Goal: Task Accomplishment & Management: Manage account settings

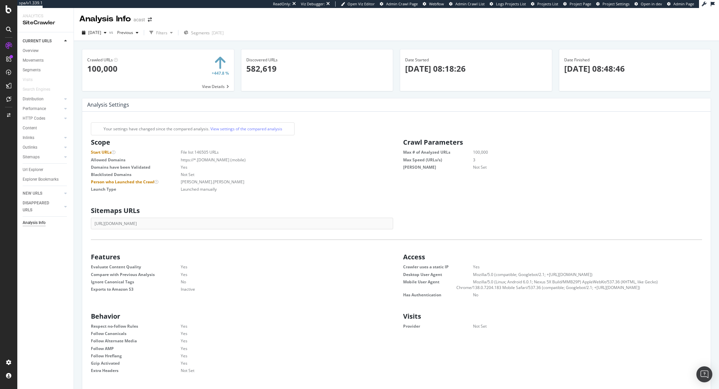
scroll to position [106, 302]
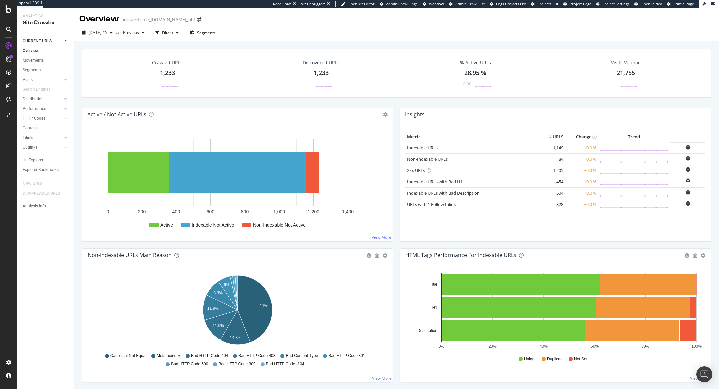
click at [677, 6] on span "Admin Page" at bounding box center [684, 3] width 21 height 5
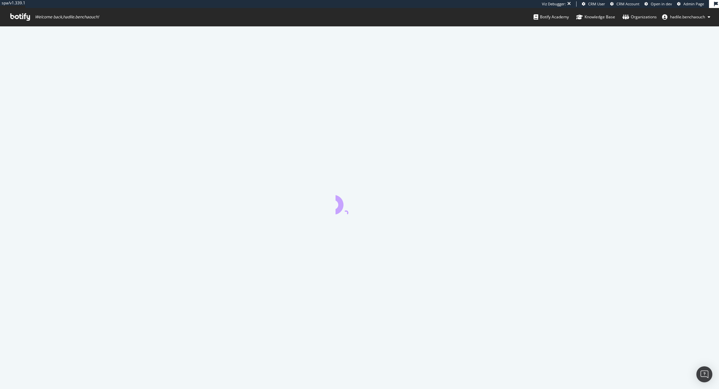
click at [683, 3] on link "Admin Page" at bounding box center [690, 3] width 27 height 5
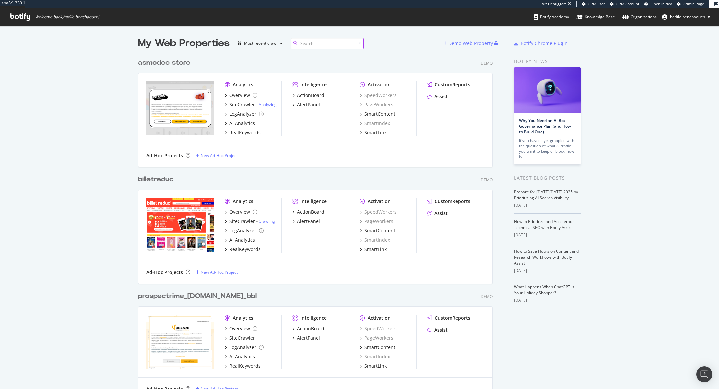
scroll to position [7566, 360]
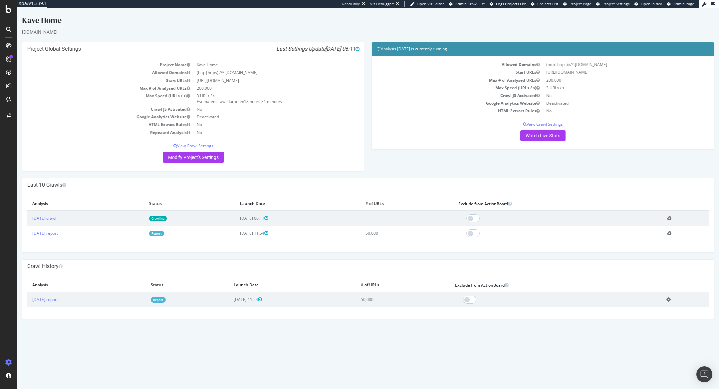
click at [167, 216] on link "Crawling" at bounding box center [158, 218] width 18 height 6
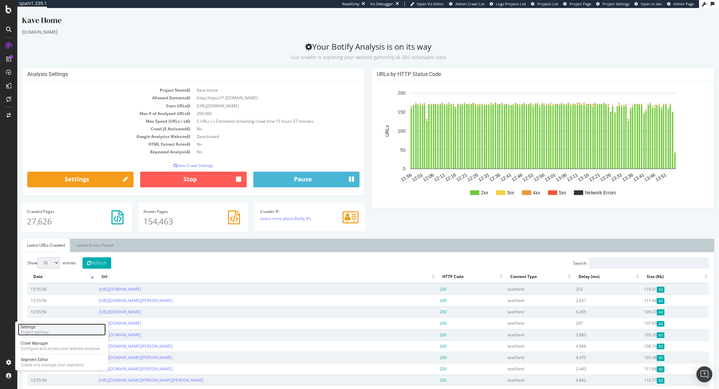
click at [39, 259] on div "Project settings" at bounding box center [35, 331] width 28 height 5
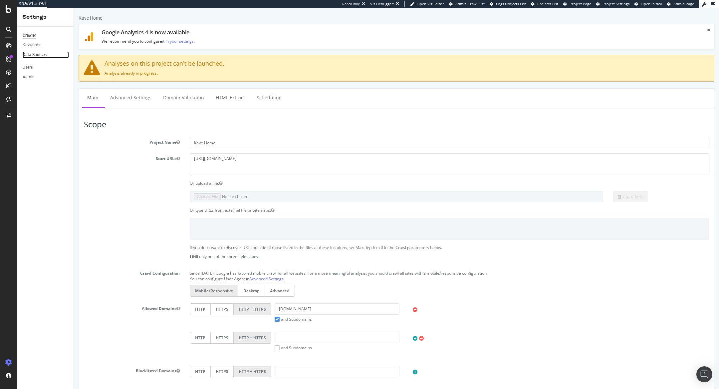
click at [40, 54] on div "Data Sources" at bounding box center [35, 54] width 24 height 7
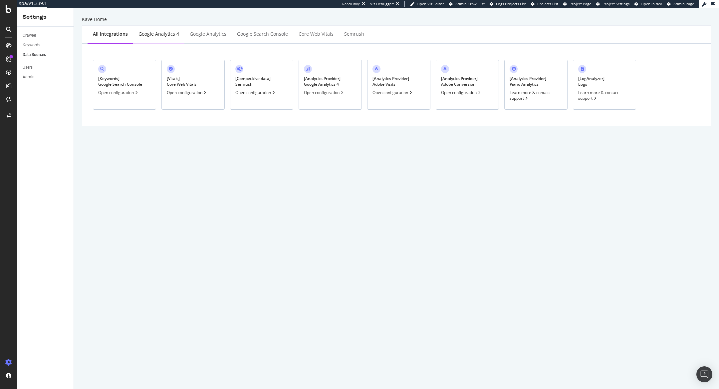
click at [151, 33] on div "Google Analytics 4" at bounding box center [159, 34] width 41 height 7
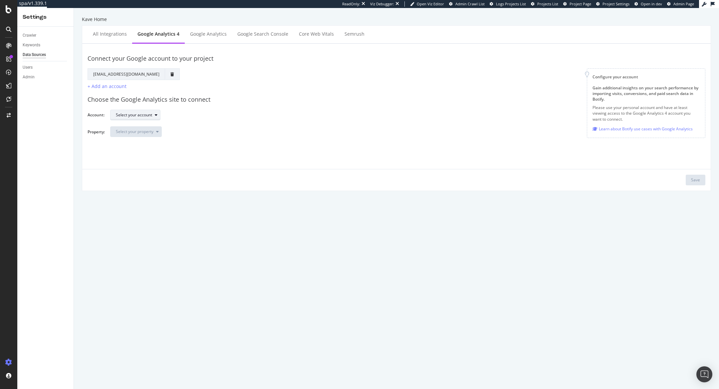
click at [143, 116] on div "Select your account" at bounding box center [134, 115] width 36 height 4
click at [142, 170] on div "KaveHome" at bounding box center [151, 170] width 74 height 8
click at [127, 132] on div "Select your property" at bounding box center [135, 132] width 38 height 4
click at [133, 140] on div "KaveHome GA4" at bounding box center [133, 143] width 29 height 6
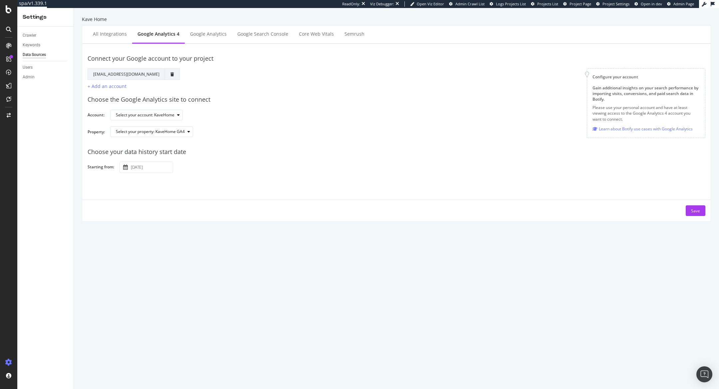
click at [124, 170] on button "button" at bounding box center [125, 167] width 5 height 8
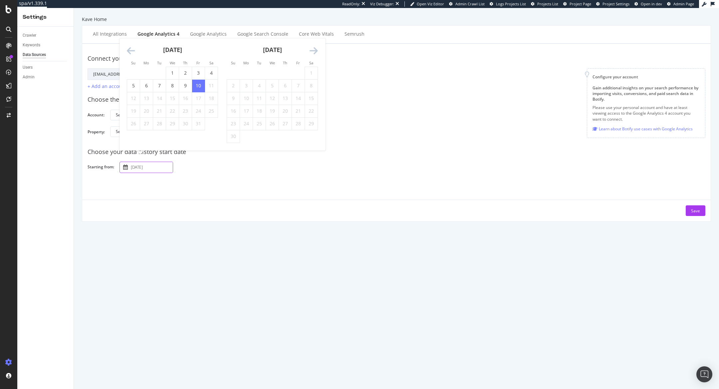
click at [127, 48] on div "October 2025 1 2 3 4 5 6 7 8 9 10 11 12 13 14 15 16 17 18 19 20 21 22 23 24 25 …" at bounding box center [173, 84] width 100 height 92
click at [130, 50] on icon "Move backward to switch to the previous month." at bounding box center [131, 50] width 8 height 9
click at [139, 81] on td "Calendar" at bounding box center [133, 85] width 13 height 13
click at [146, 87] on td "1" at bounding box center [146, 85] width 13 height 13
type input "2025 September 1st"
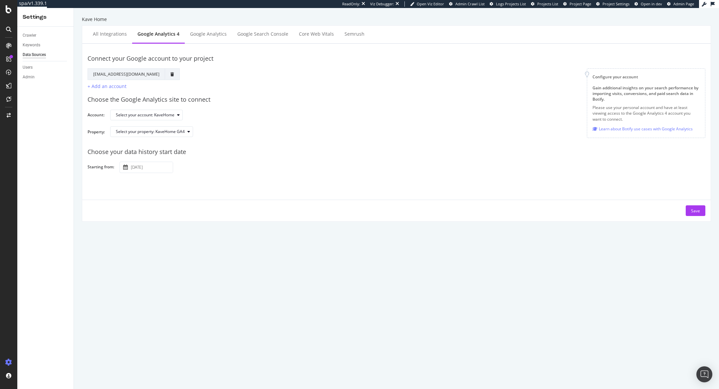
click at [479, 215] on div "Connect your Google account to your project Google Account Action Reconnect Acc…" at bounding box center [396, 133] width 629 height 178
click at [479, 206] on button "Save" at bounding box center [696, 210] width 20 height 11
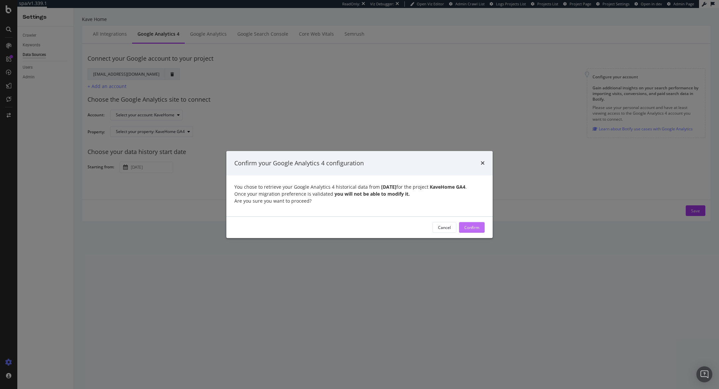
click at [472, 229] on div "Confirm" at bounding box center [472, 227] width 15 height 6
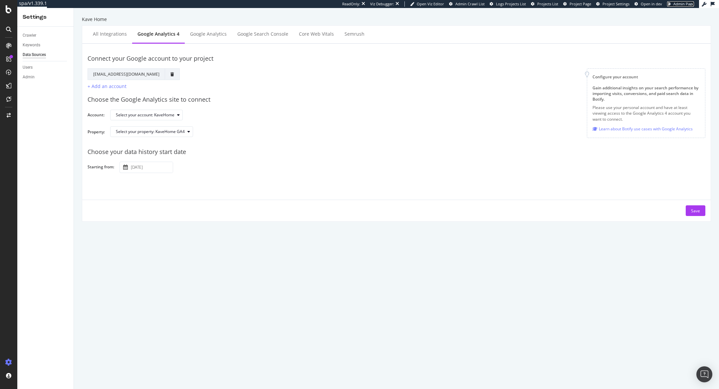
click at [479, 5] on span "Admin Page" at bounding box center [684, 3] width 21 height 5
click at [479, 4] on span "Project Page" at bounding box center [581, 3] width 22 height 5
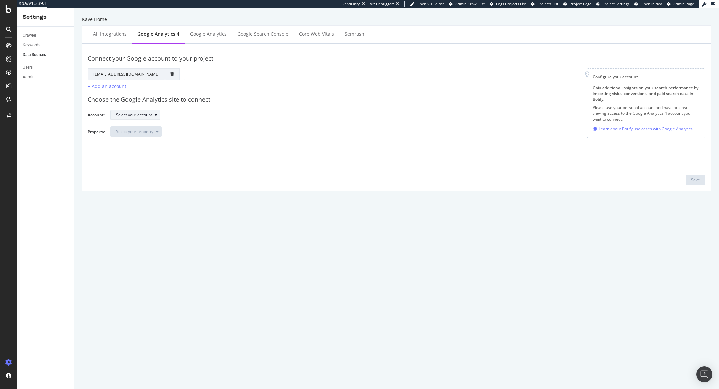
click at [121, 116] on div "Select your account" at bounding box center [134, 115] width 36 height 4
click at [136, 172] on div "KaveHome" at bounding box center [129, 170] width 20 height 6
click at [144, 136] on button "Select your property" at bounding box center [136, 131] width 52 height 11
click at [144, 141] on div "KaveHome GA4" at bounding box center [133, 143] width 29 height 6
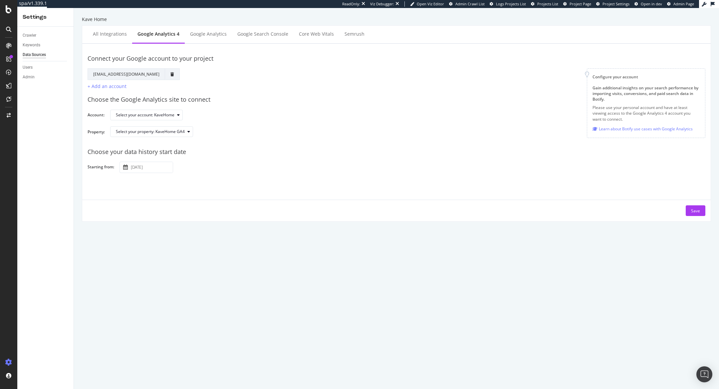
click at [121, 164] on div "2025 October 10th Navigate forward to interact with the calendar and select a d…" at bounding box center [147, 167] width 54 height 11
click at [127, 168] on icon "button" at bounding box center [125, 167] width 5 height 5
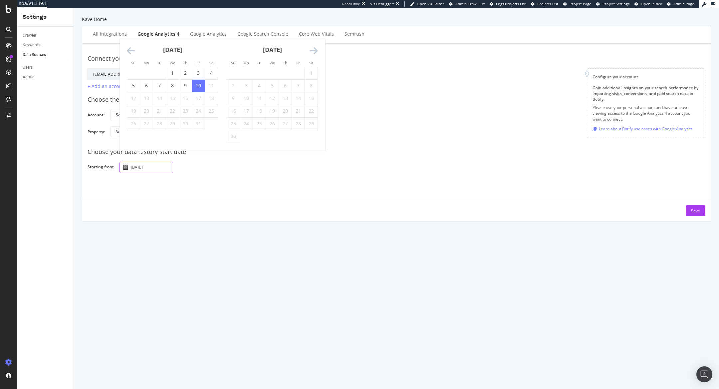
click at [134, 52] on icon "Move backward to switch to the previous month." at bounding box center [131, 50] width 8 height 9
click at [148, 87] on td "1" at bounding box center [146, 85] width 13 height 13
type input "2025 September 1st"
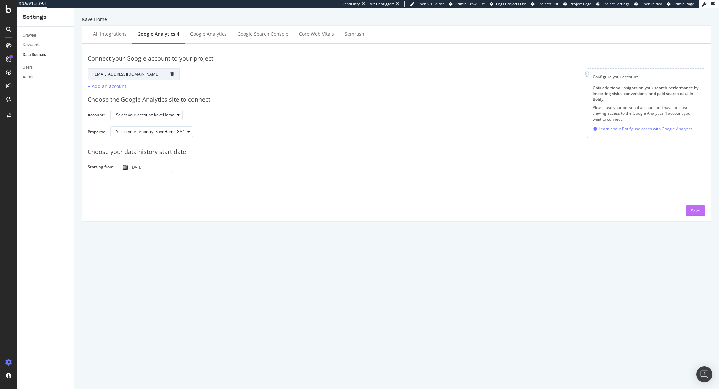
click at [698, 209] on div "Save" at bounding box center [695, 211] width 9 height 6
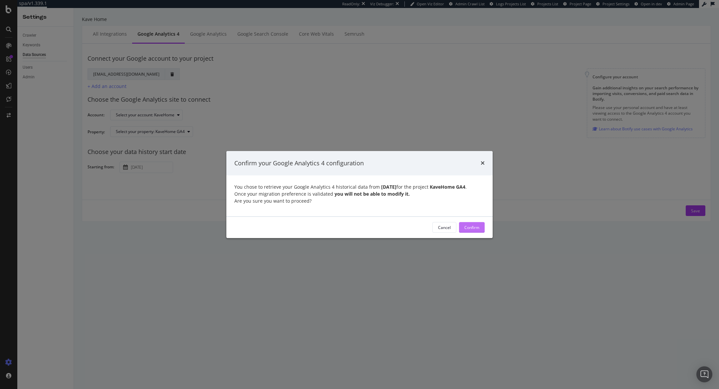
click at [478, 230] on div "Confirm" at bounding box center [472, 227] width 15 height 6
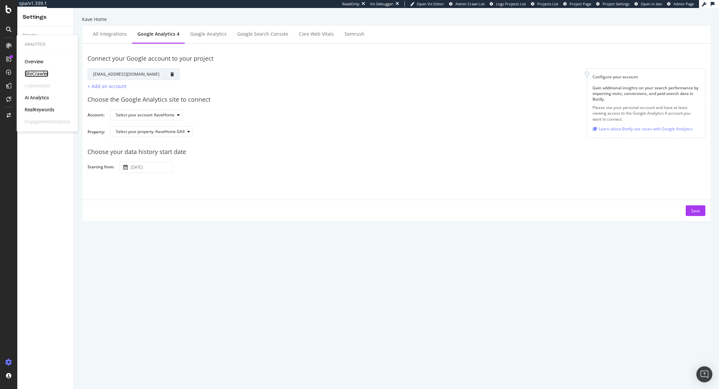
click at [36, 71] on div "SiteCrawler" at bounding box center [37, 73] width 24 height 7
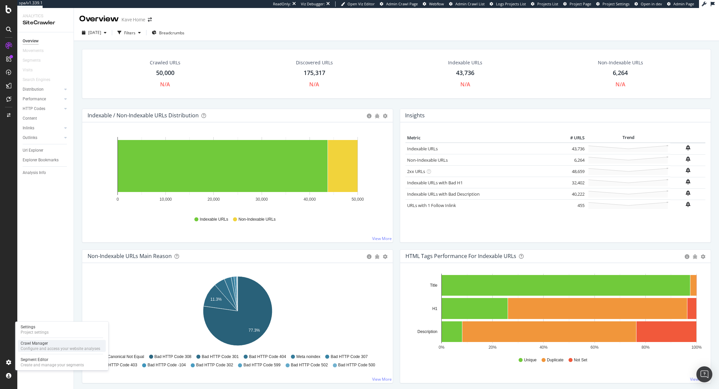
click at [28, 347] on div "Configure and access your website analyses" at bounding box center [61, 348] width 80 height 5
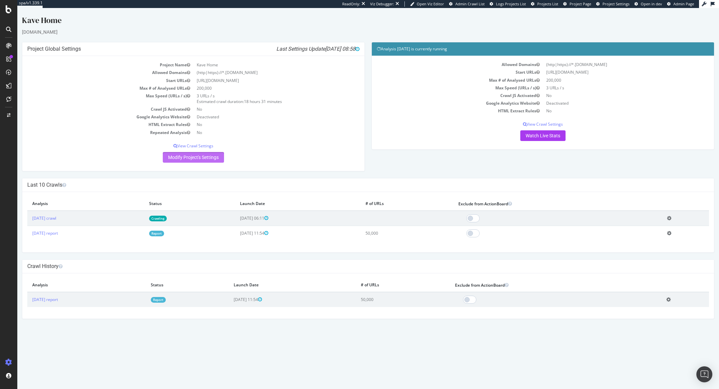
click at [210, 159] on link "Modify Project's Settings" at bounding box center [193, 157] width 61 height 11
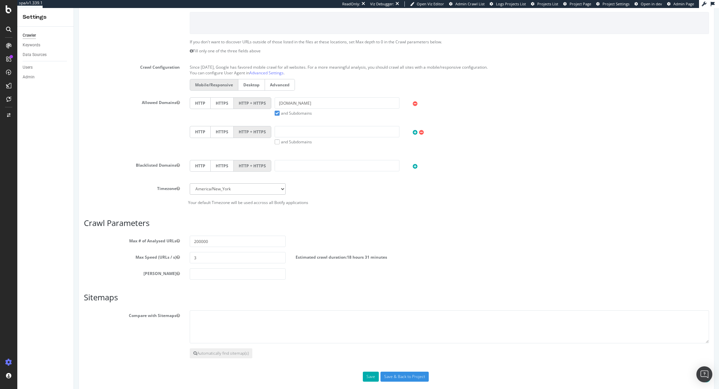
scroll to position [183, 0]
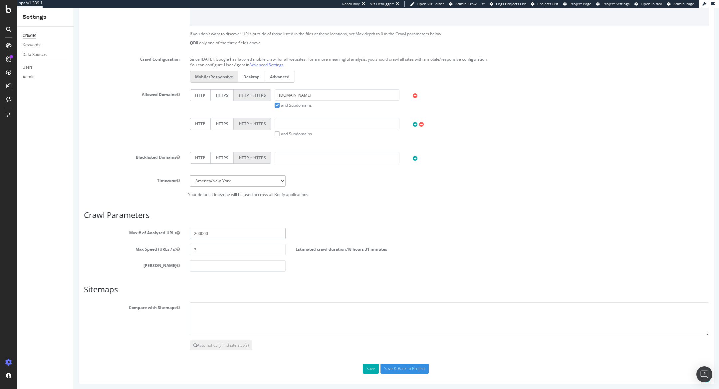
click at [197, 233] on input "200000" at bounding box center [238, 232] width 96 height 11
type input "500000"
click at [407, 368] on input "Save & Back to Project" at bounding box center [405, 368] width 48 height 10
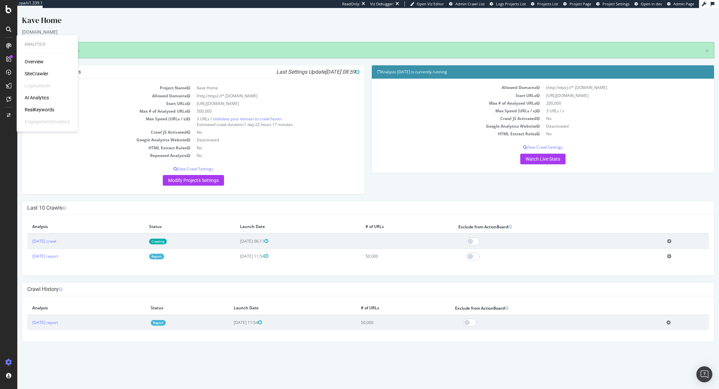
click at [40, 111] on div "RealKeywords" at bounding box center [40, 109] width 30 height 7
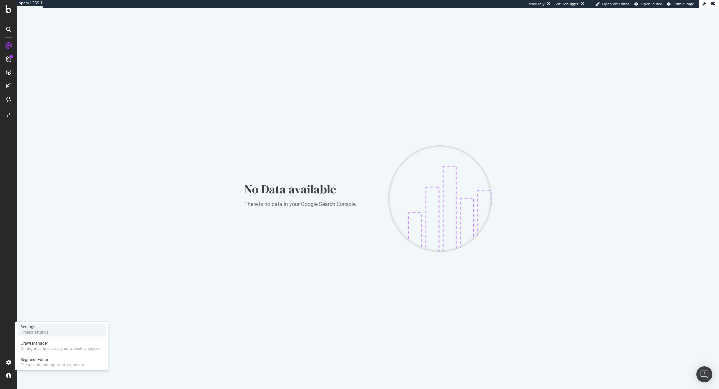
click at [41, 326] on div "Settings" at bounding box center [35, 326] width 28 height 5
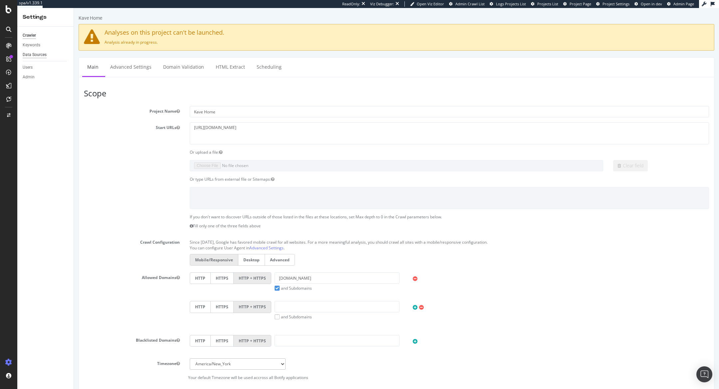
click at [31, 52] on div "Data Sources" at bounding box center [35, 54] width 24 height 7
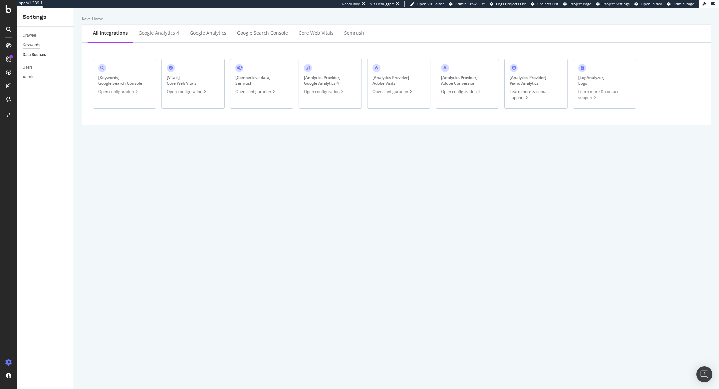
click at [35, 44] on div "Keywords" at bounding box center [32, 45] width 18 height 7
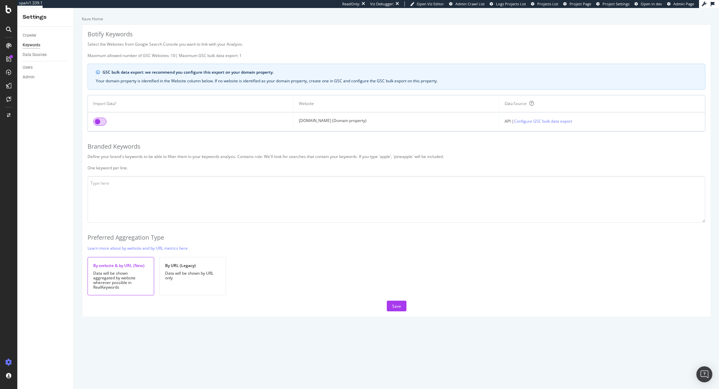
click at [93, 122] on input "checkbox" at bounding box center [99, 122] width 13 height 8
click at [123, 192] on textarea at bounding box center [397, 199] width 618 height 47
paste textarea "kave home kavehome kave kave home outlet kave home blok kave home spain kave ho…"
type textarea "kave home kavehome kave kave home outlet kave home blok kave home spain kave ho…"
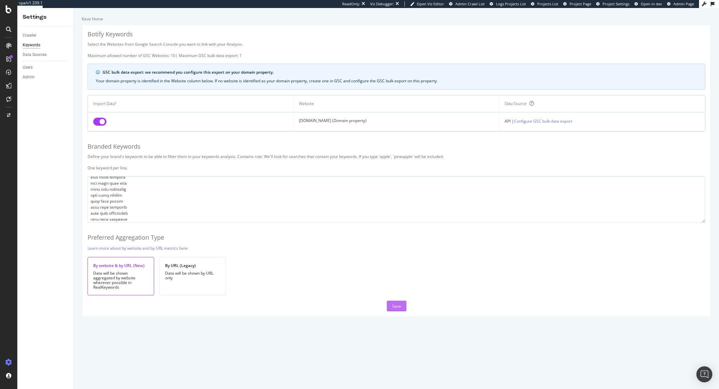
click at [401, 306] on div "Save" at bounding box center [396, 306] width 9 height 6
click at [397, 307] on div "Save" at bounding box center [396, 306] width 9 height 6
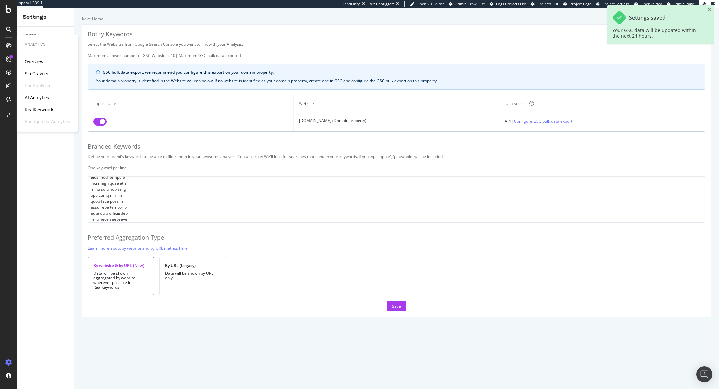
click at [39, 74] on div "SiteCrawler" at bounding box center [37, 73] width 24 height 7
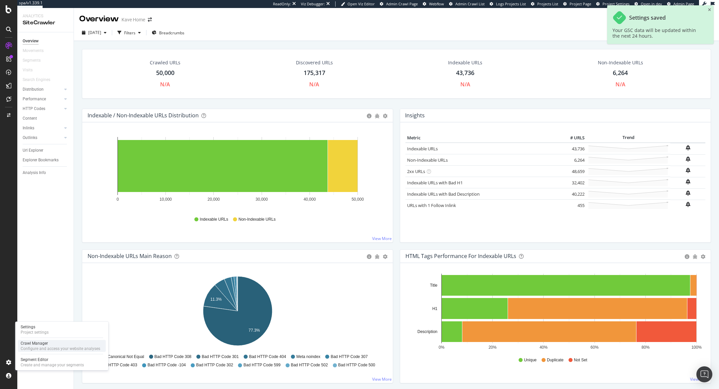
click at [25, 348] on div "Configure and access your website analyses" at bounding box center [61, 348] width 80 height 5
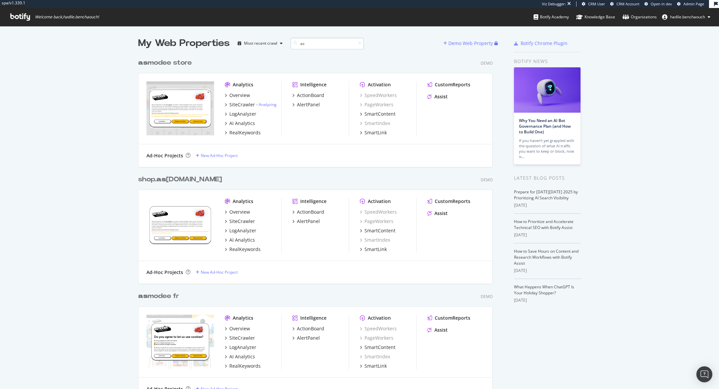
scroll to position [0, 0]
type input "asmodee"
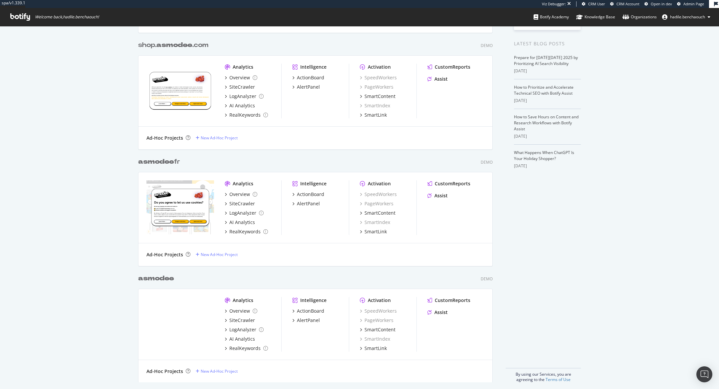
scroll to position [138, 0]
